Goal: Task Accomplishment & Management: Manage account settings

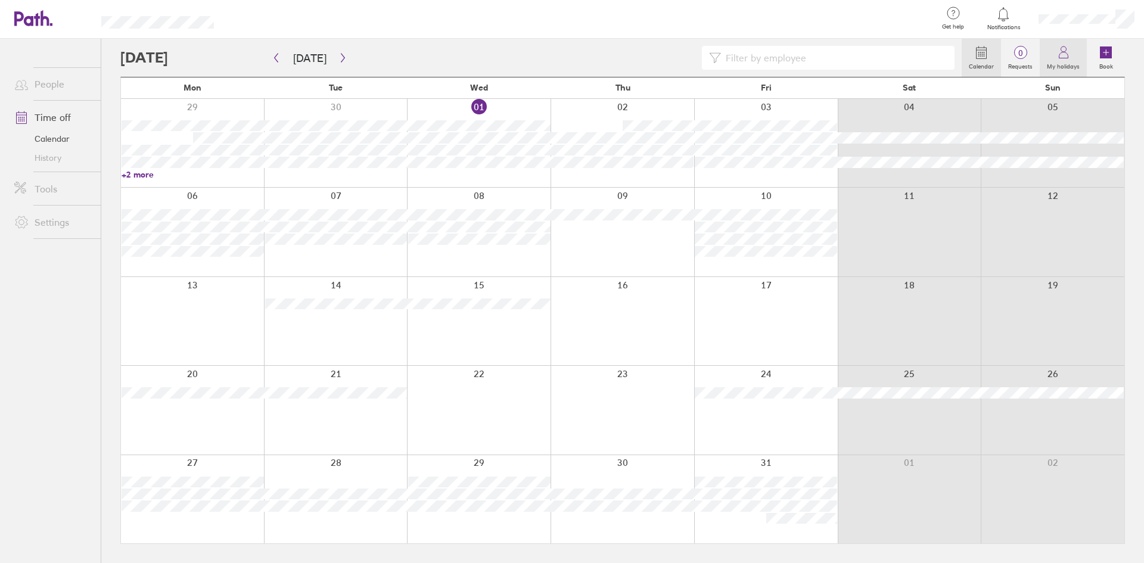
click at [1063, 64] on label "My holidays" at bounding box center [1063, 65] width 47 height 11
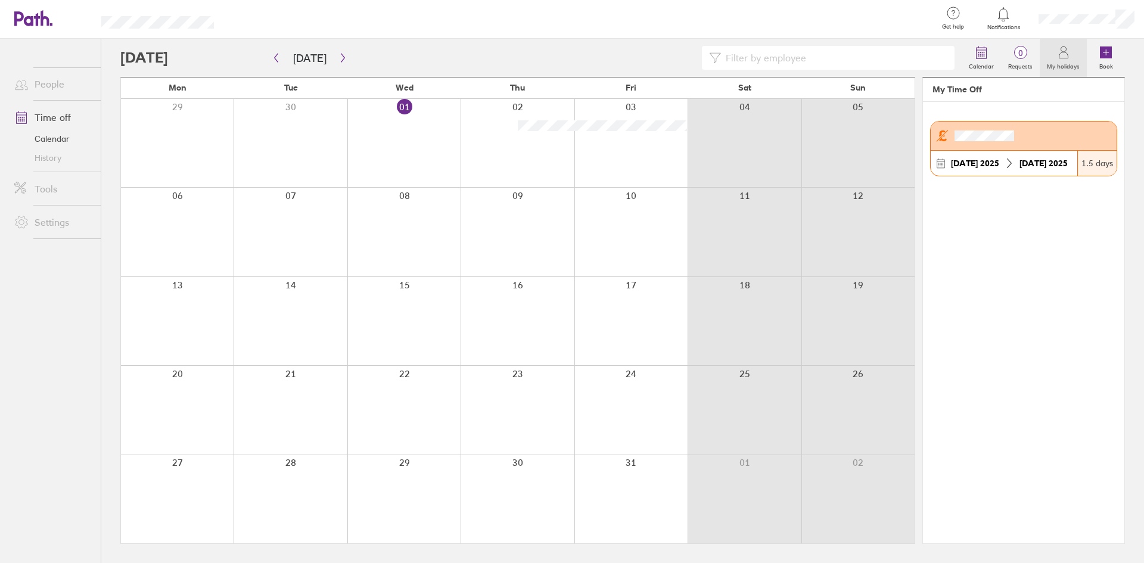
click at [1059, 57] on icon at bounding box center [1063, 55] width 9 height 6
click at [273, 57] on icon "button" at bounding box center [276, 58] width 9 height 10
